Goal: Task Accomplishment & Management: Complete application form

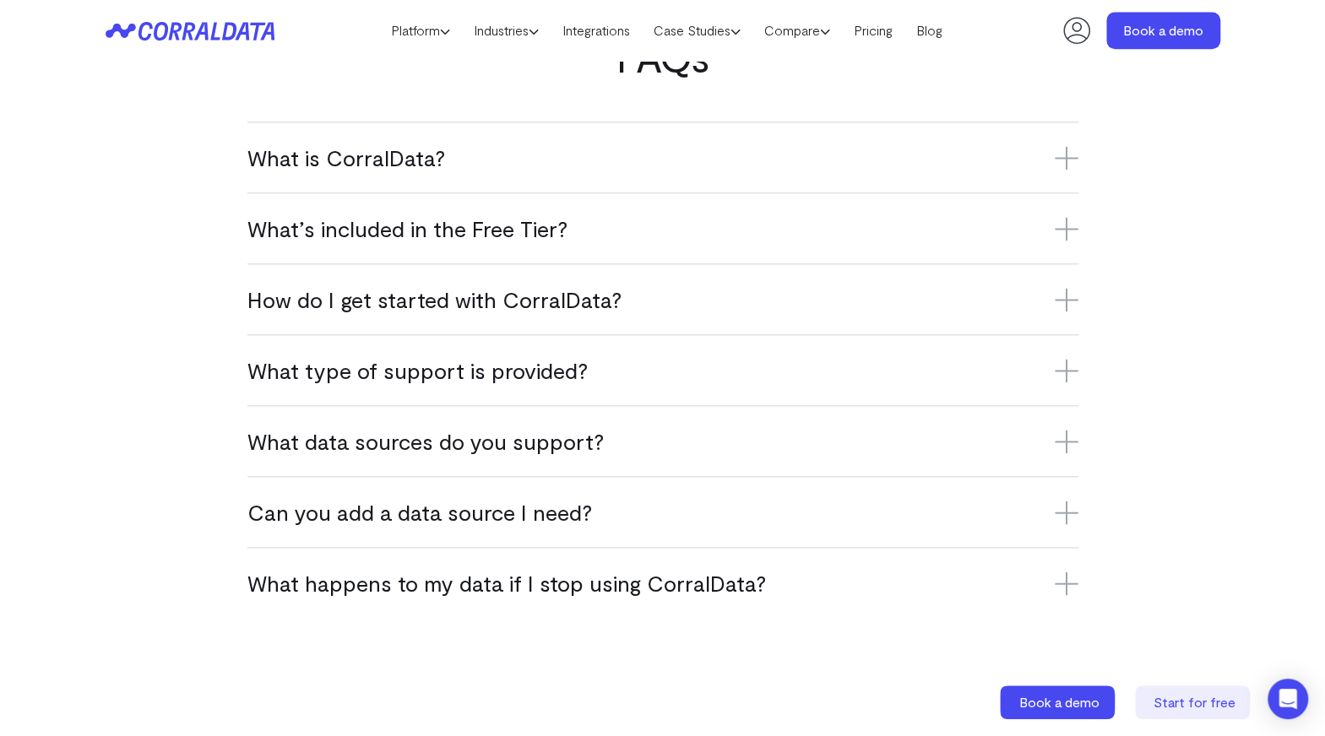
scroll to position [1040, 0]
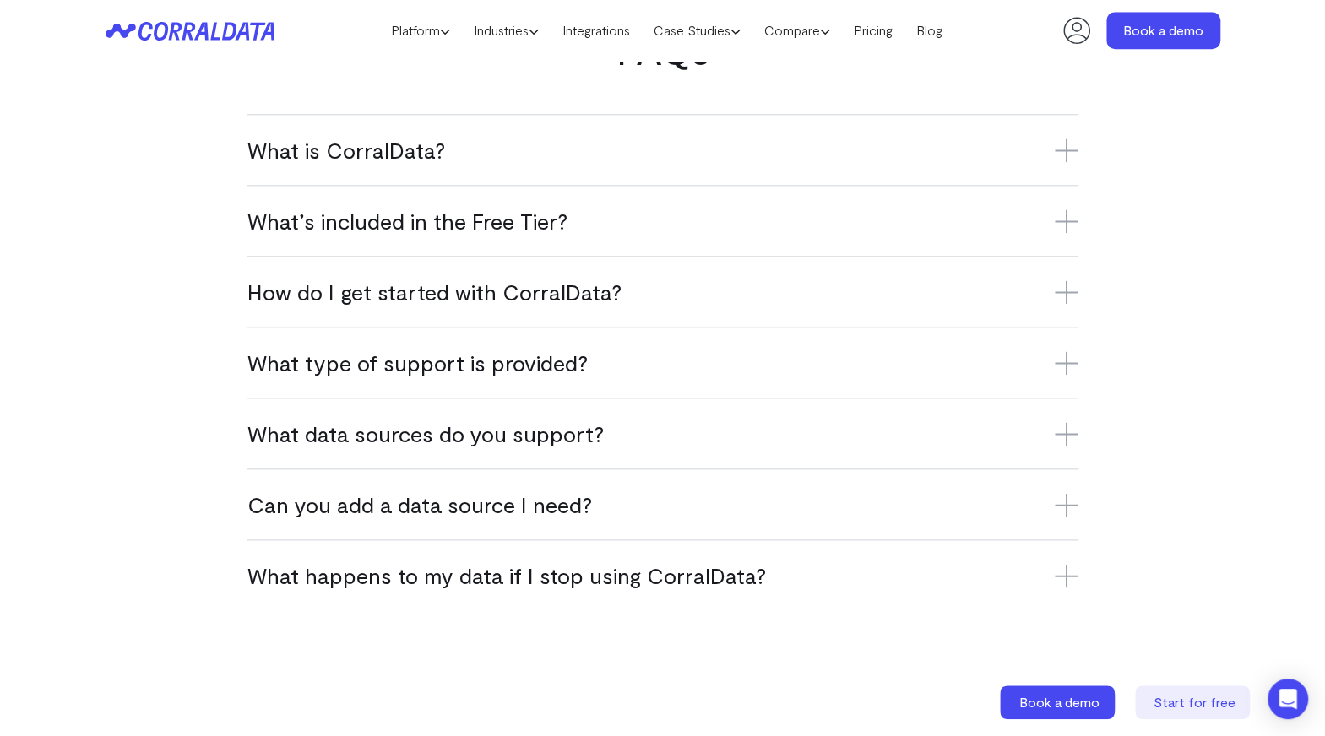
click at [1066, 220] on icon at bounding box center [1066, 221] width 24 height 24
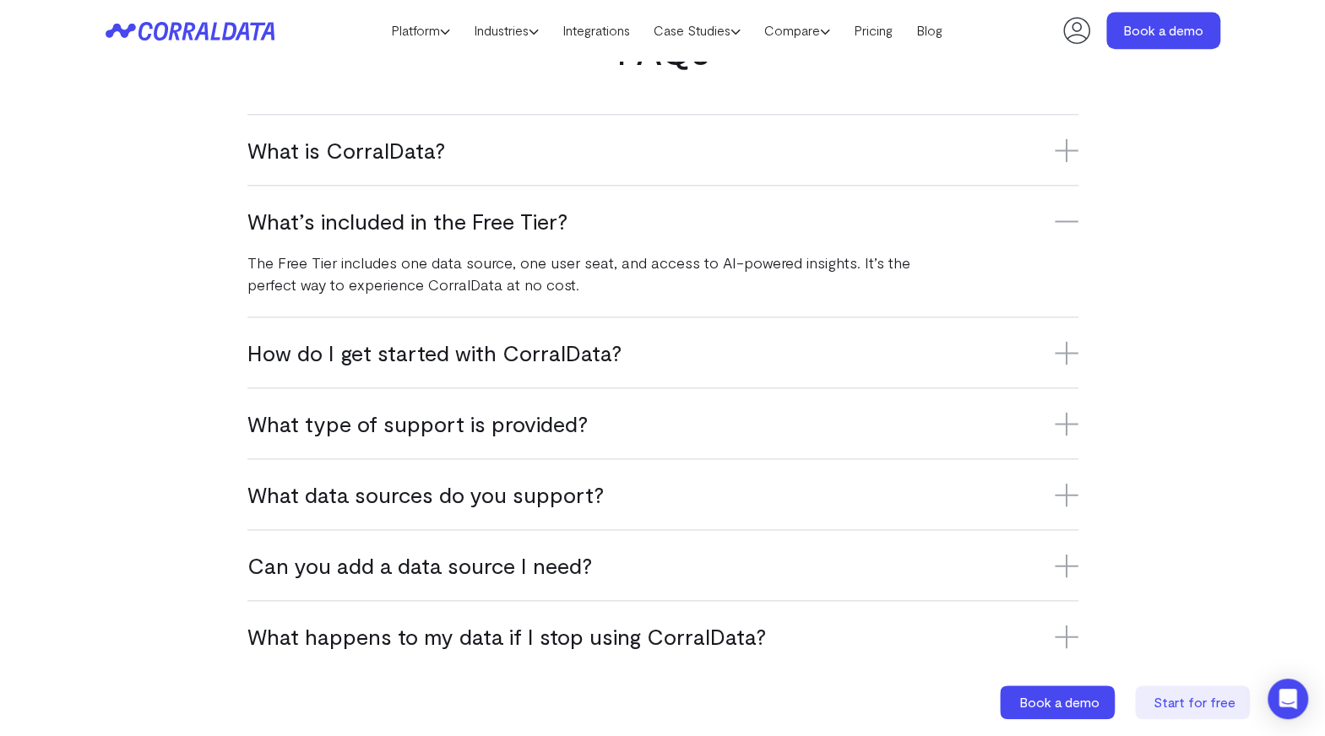
click at [1066, 220] on icon at bounding box center [1066, 221] width 24 height 24
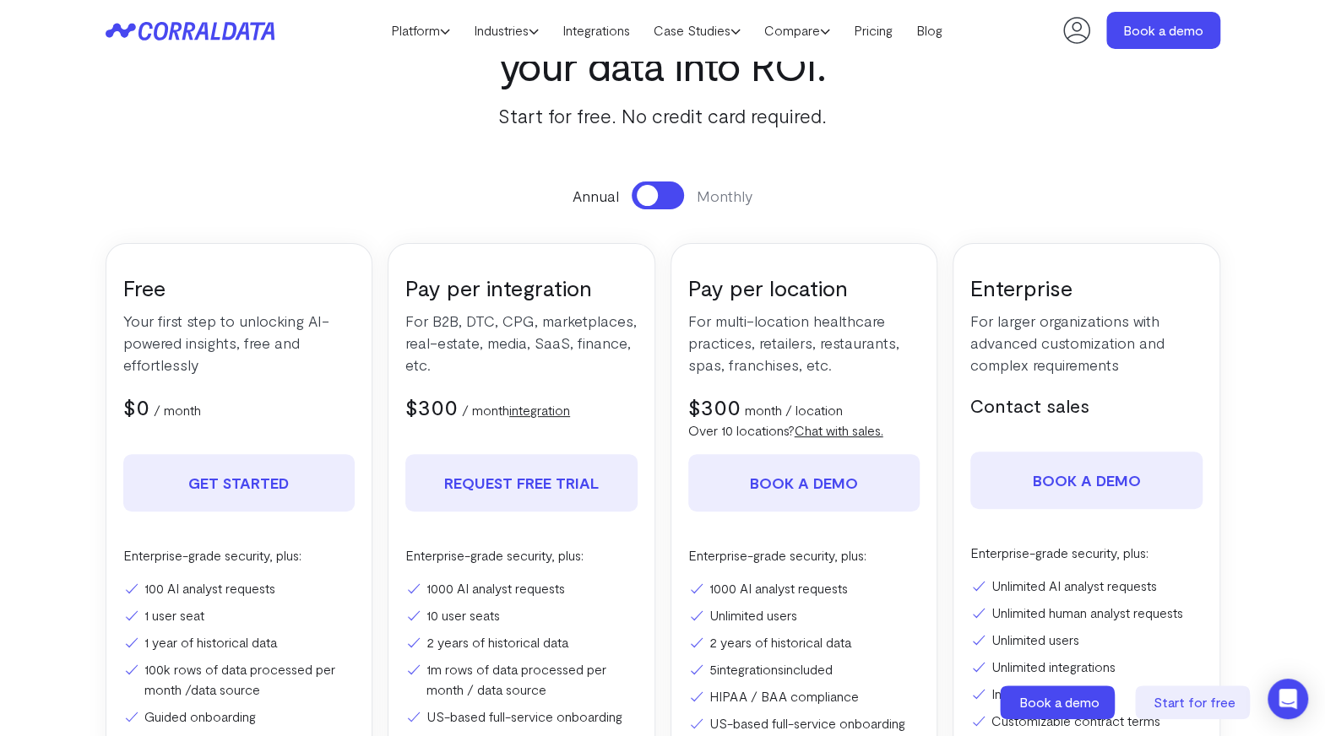
scroll to position [127, 0]
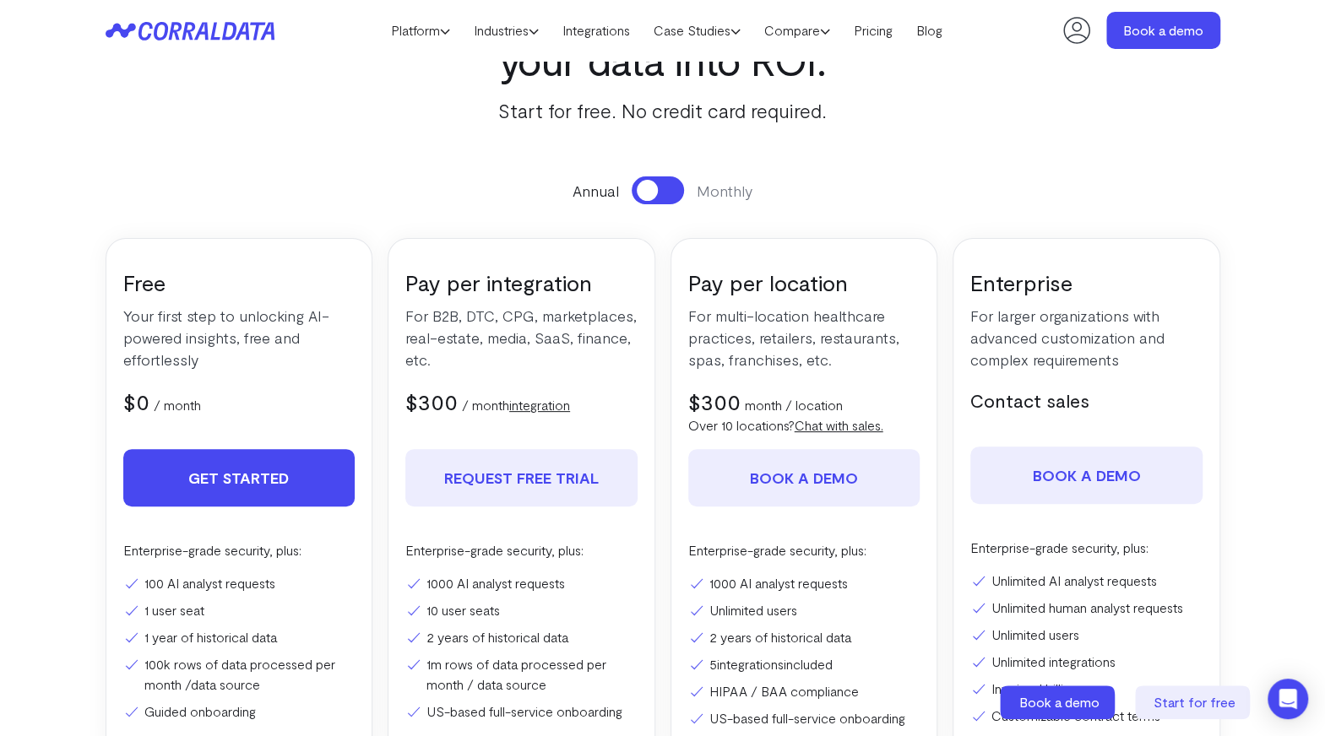
click at [212, 487] on link "Get Started" at bounding box center [239, 477] width 232 height 57
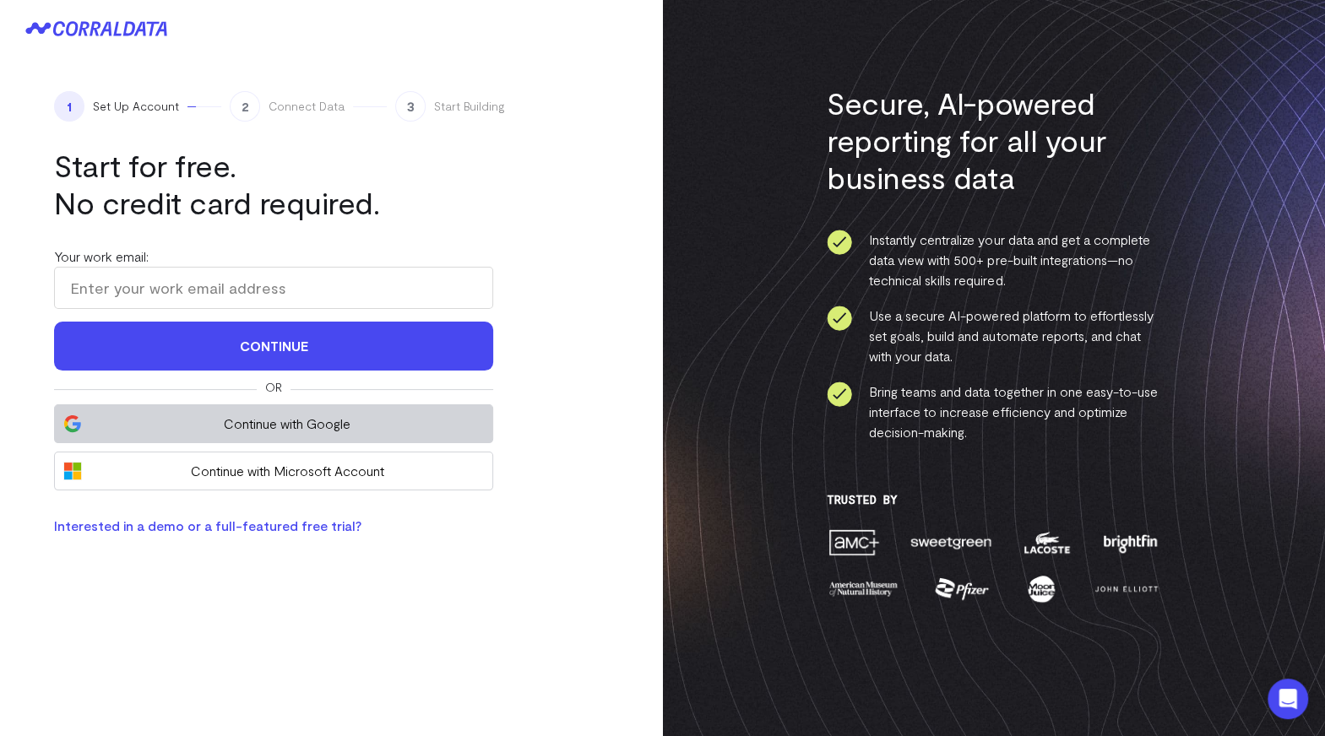
click at [346, 423] on span "Continue with Google" at bounding box center [286, 424] width 393 height 20
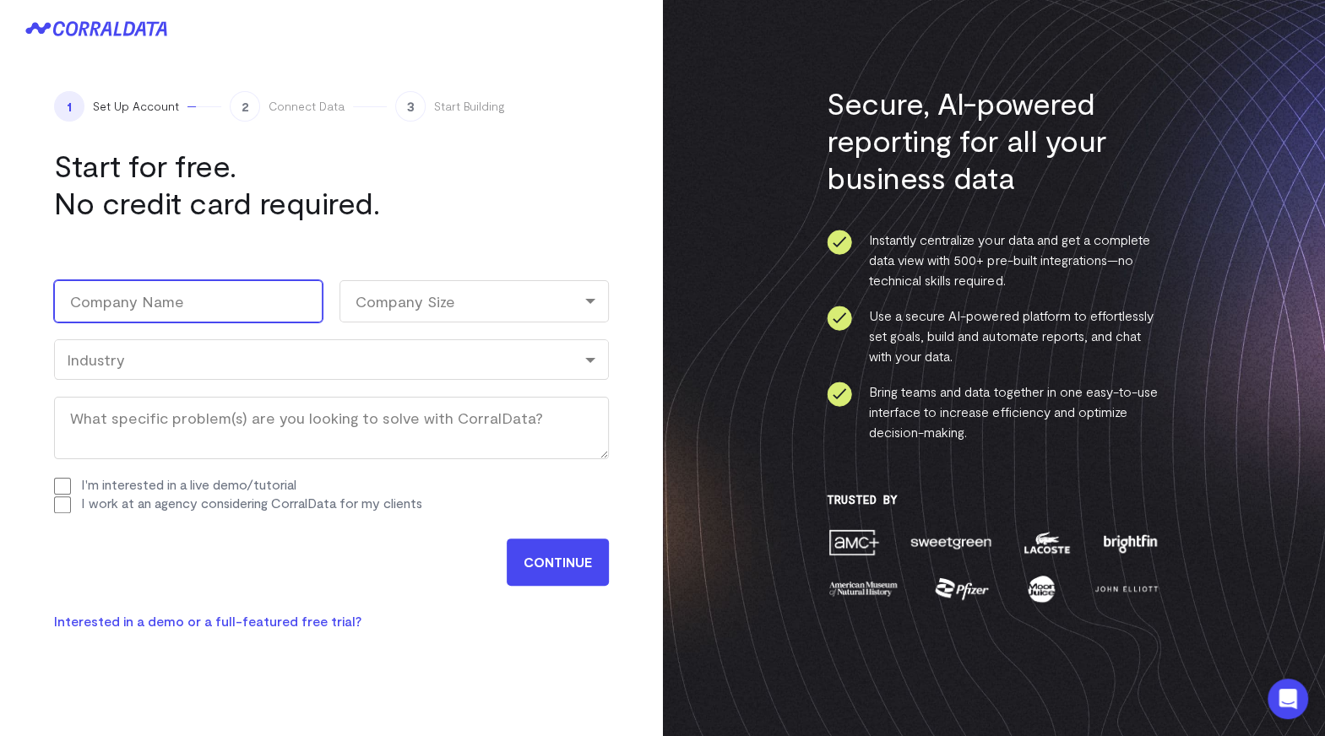
click at [192, 303] on input "Company Name (Required)" at bounding box center [188, 301] width 268 height 42
type input "oakstone cme"
click at [503, 288] on div "Company Size" at bounding box center [473, 301] width 268 height 42
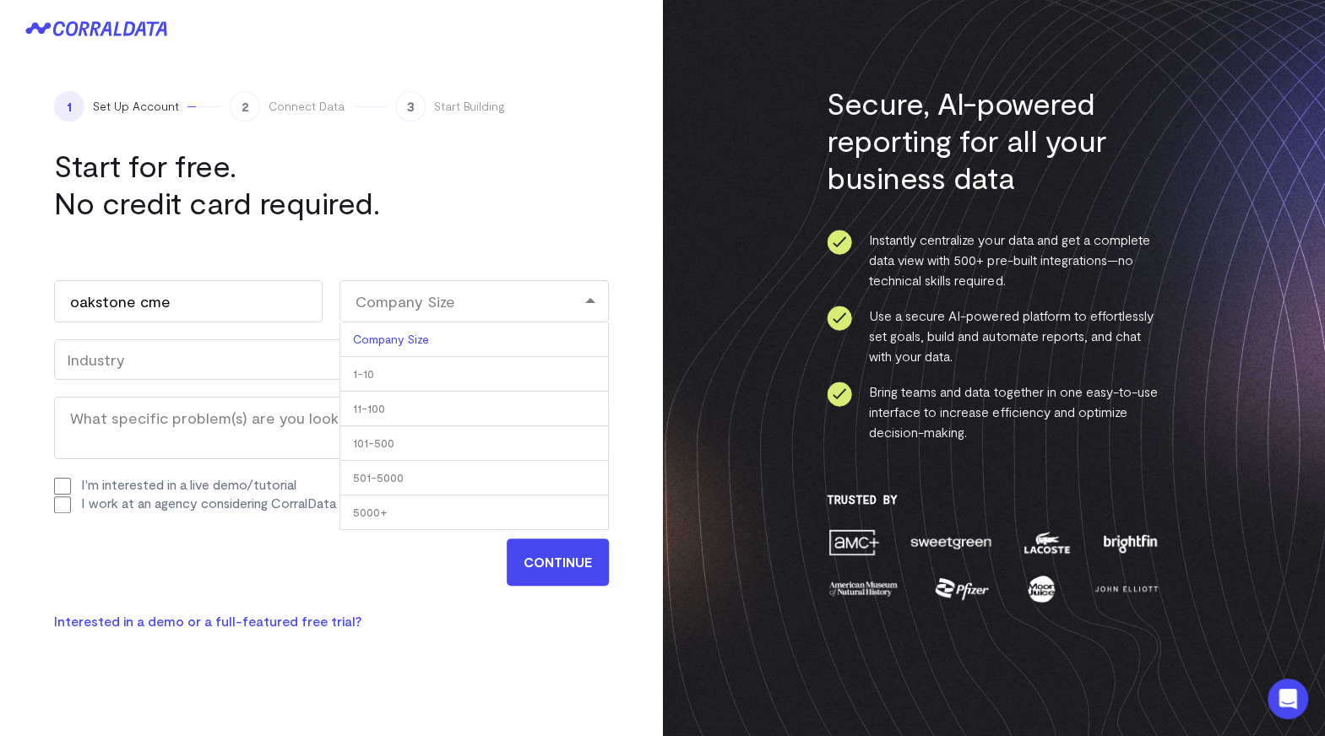
click at [374, 444] on li "101-500" at bounding box center [473, 443] width 268 height 35
select select "101-500"
click at [400, 350] on div "Industry" at bounding box center [331, 359] width 529 height 19
type input "p"
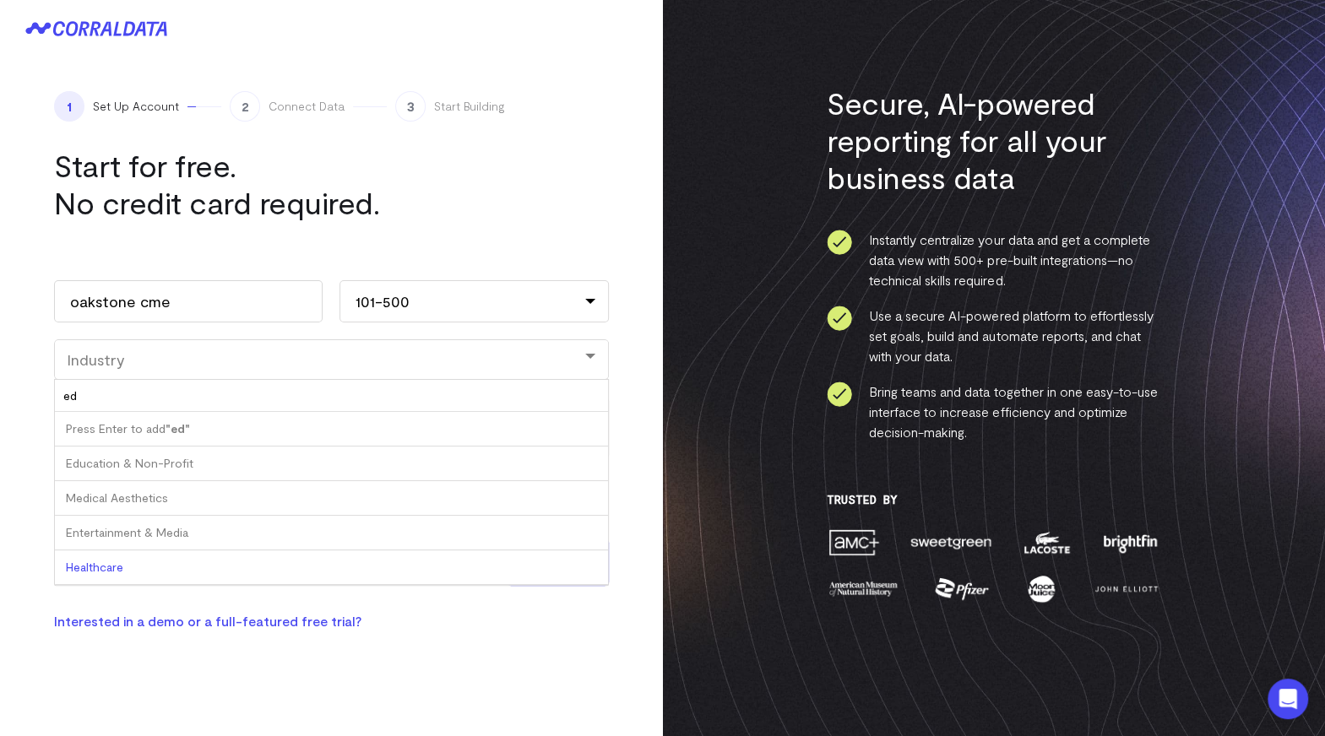
type input "e"
type input "medi"
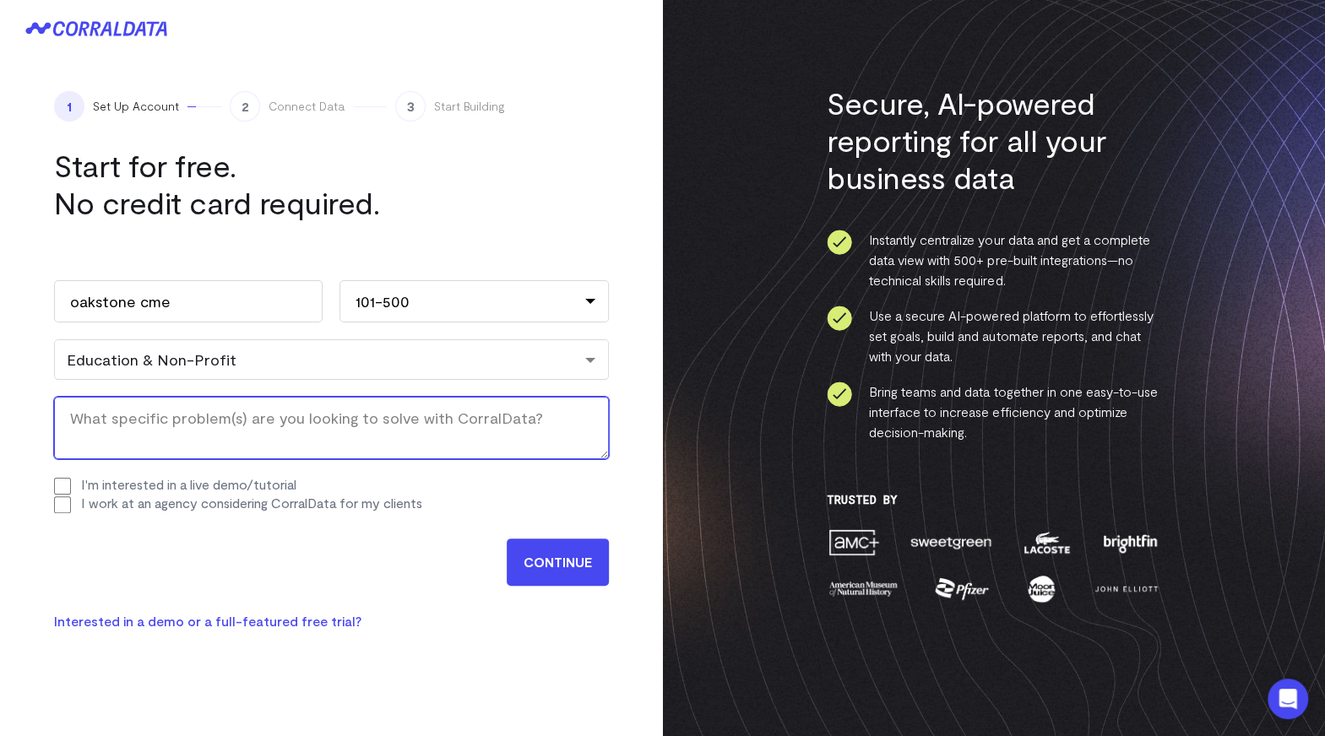
click at [199, 419] on textarea "What specific problem(s) are you looking to solve with CorralData? (Required)" at bounding box center [331, 428] width 555 height 62
type textarea "insights from GA4"
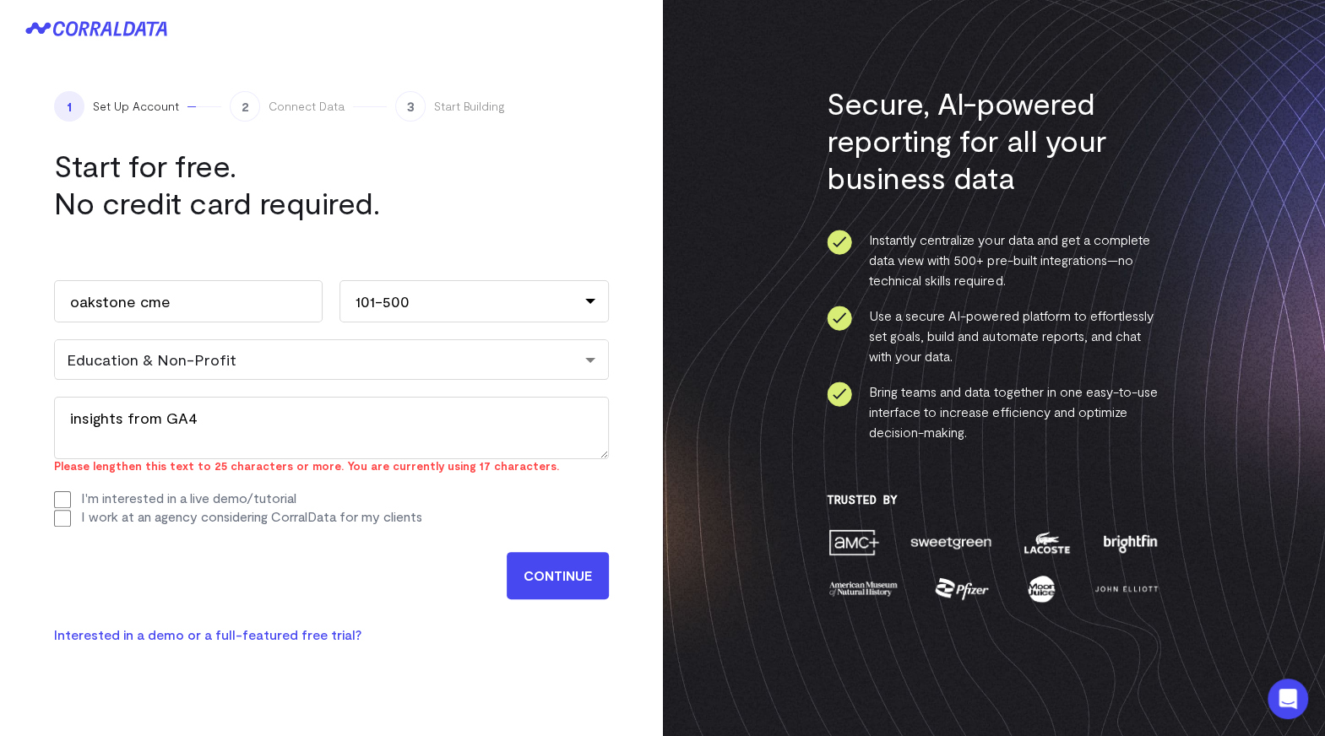
click at [57, 490] on div "I'm interested in a live demo/tutorial" at bounding box center [331, 499] width 555 height 19
click at [68, 501] on input "I'm interested in a live demo/tutorial" at bounding box center [62, 499] width 17 height 17
checkbox input "true"
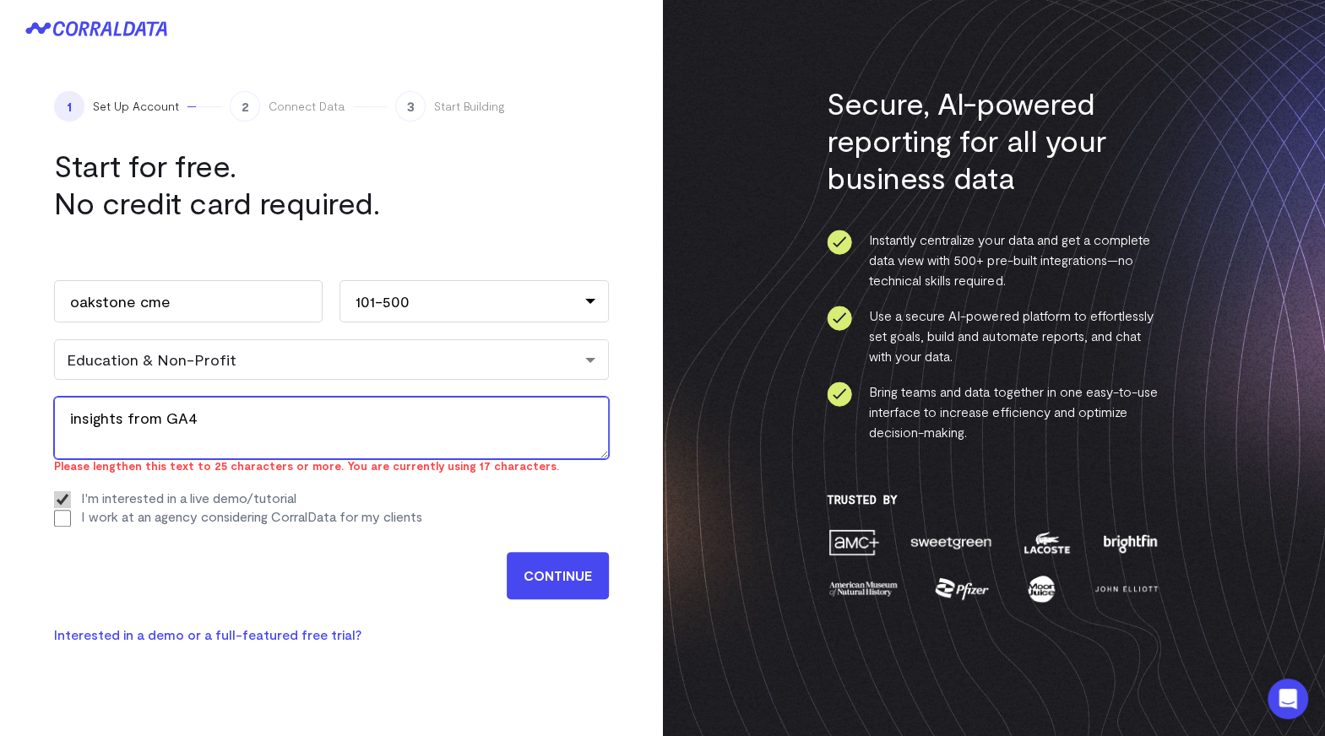
click at [476, 415] on textarea "insights from GA4" at bounding box center [331, 428] width 555 height 62
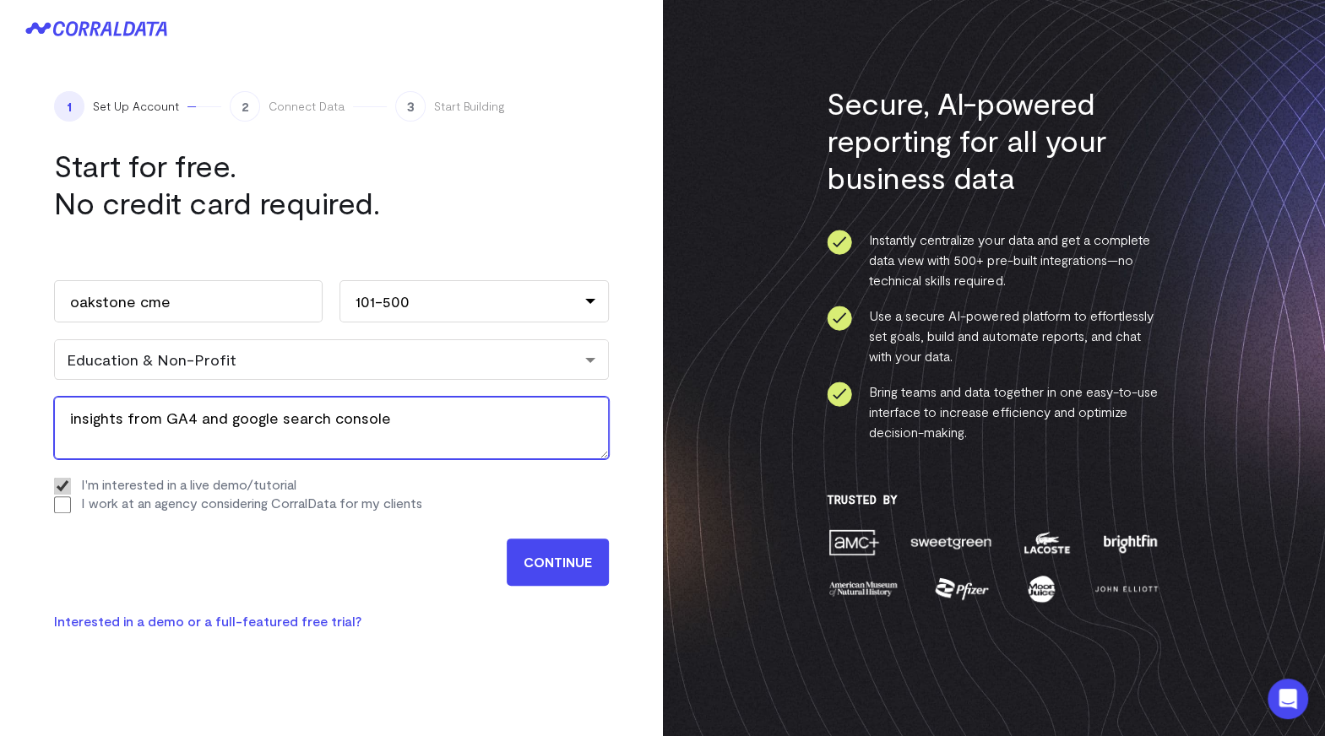
type textarea "insights from GA4 and google search console"
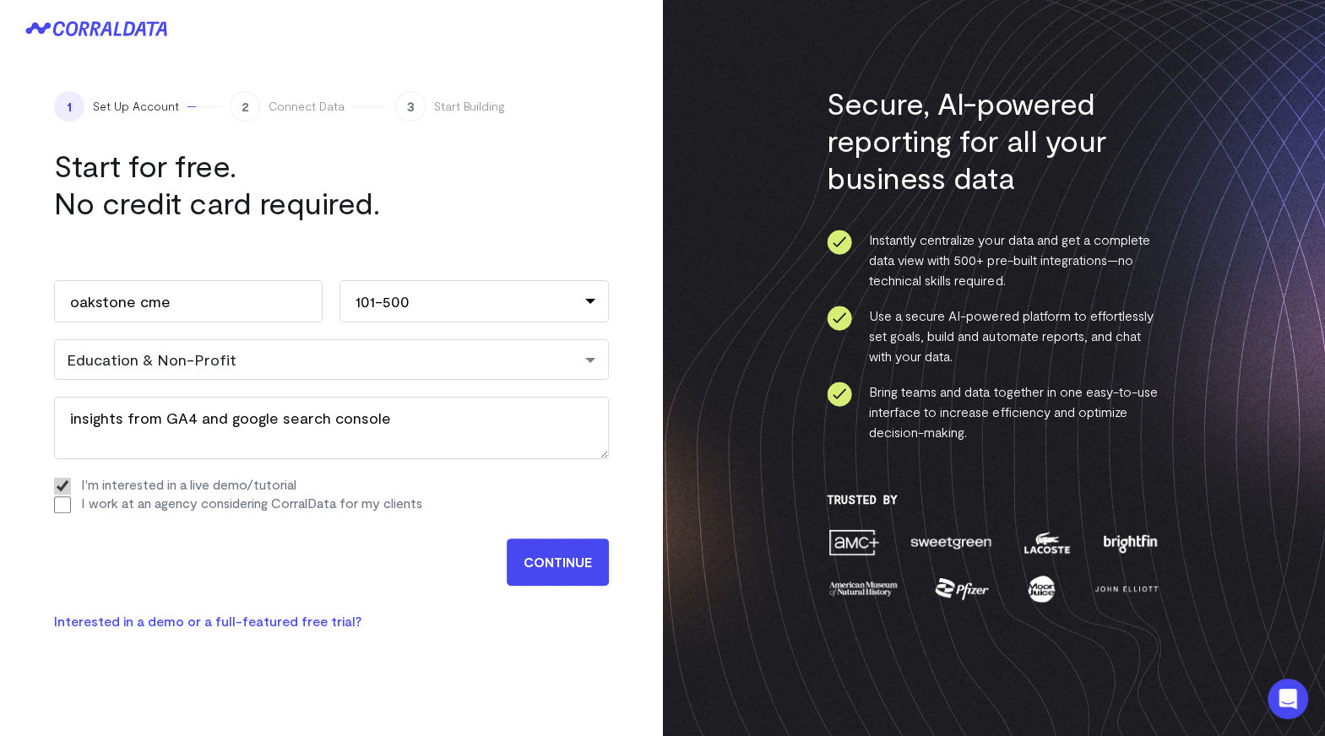
click at [578, 557] on input "CONTINUE" at bounding box center [558, 562] width 102 height 47
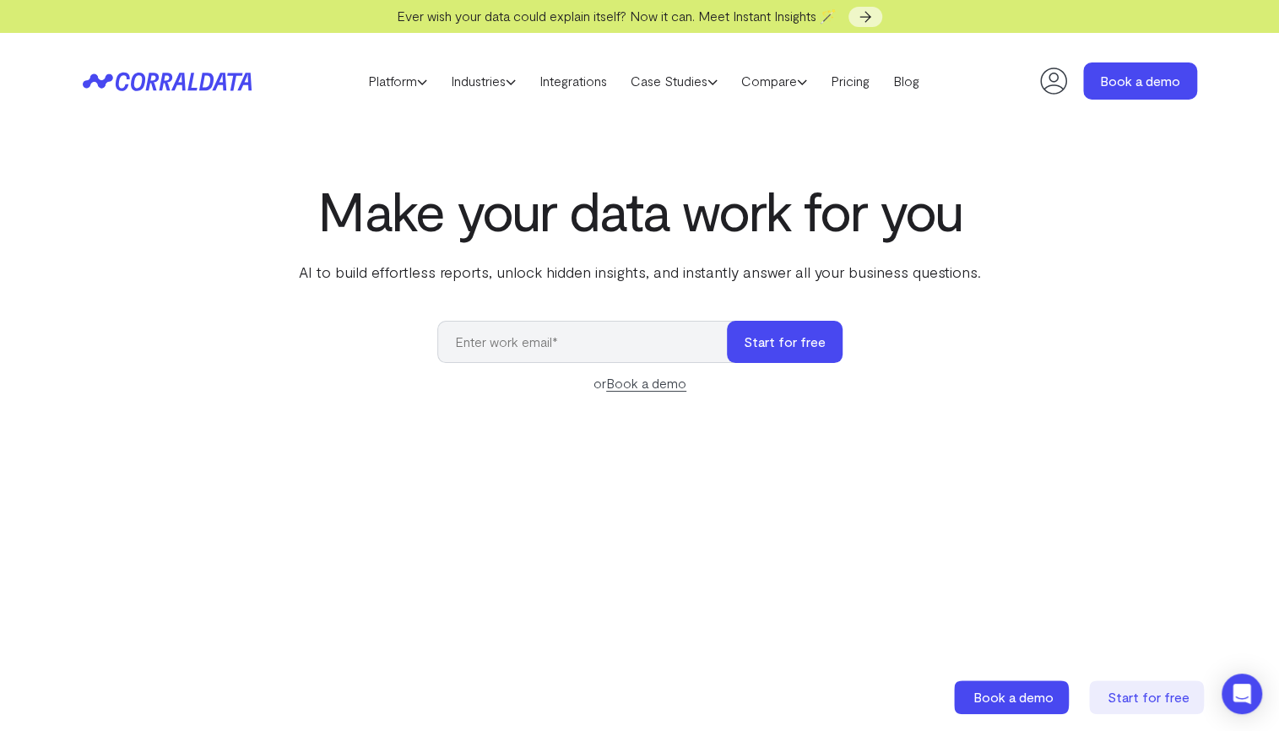
click at [1052, 87] on icon at bounding box center [1054, 81] width 34 height 34
